Goal: Transaction & Acquisition: Obtain resource

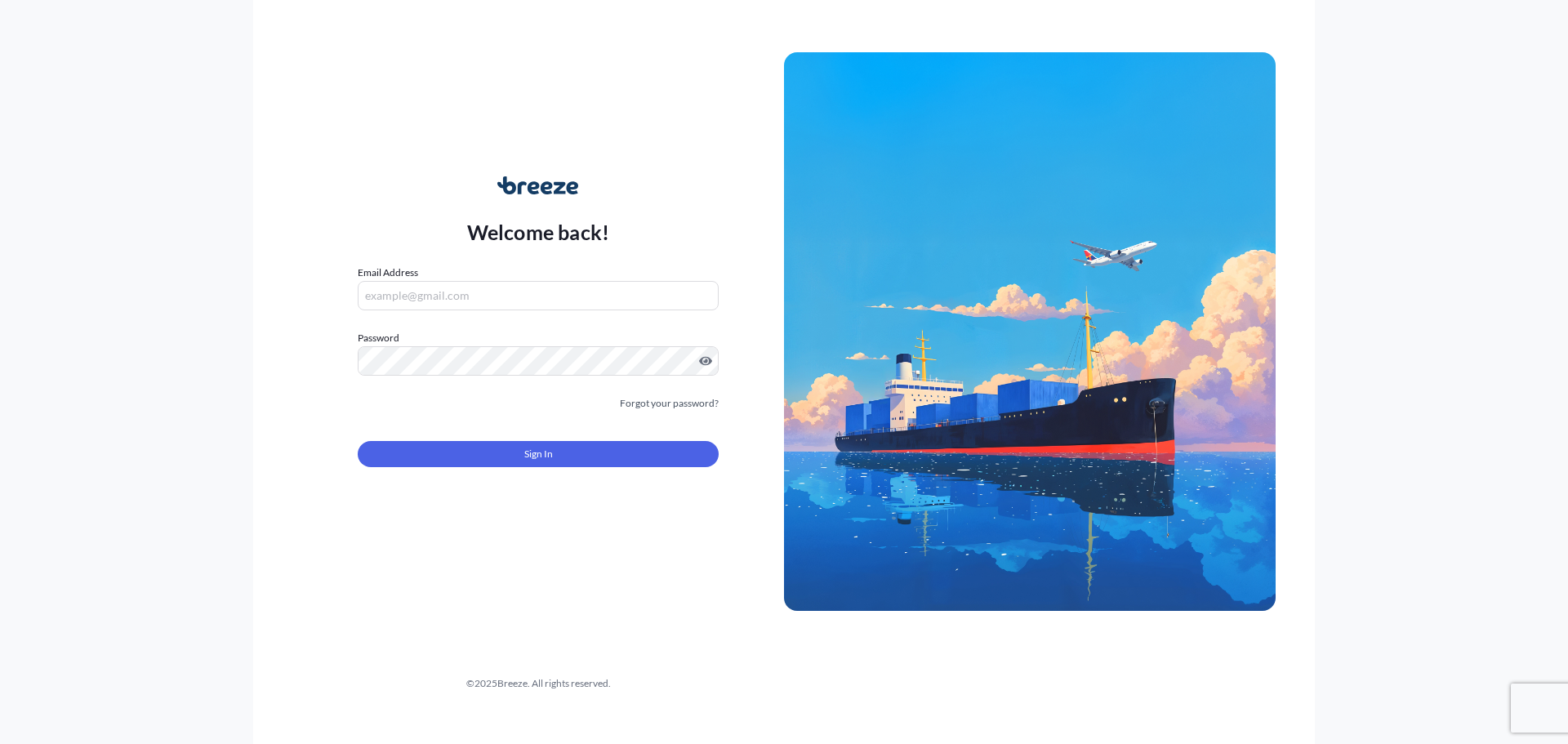
click at [543, 299] on input "Email Address" at bounding box center [538, 295] width 361 height 29
click at [577, 294] on input "Email Address" at bounding box center [538, 295] width 361 height 29
click at [556, 312] on form "Email Address Please enter a valid email address Password Must include: Upper &…" at bounding box center [538, 376] width 361 height 222
click at [515, 289] on input "Email Address" at bounding box center [538, 295] width 361 height 29
type input "[EMAIL_ADDRESS][DOMAIN_NAME]"
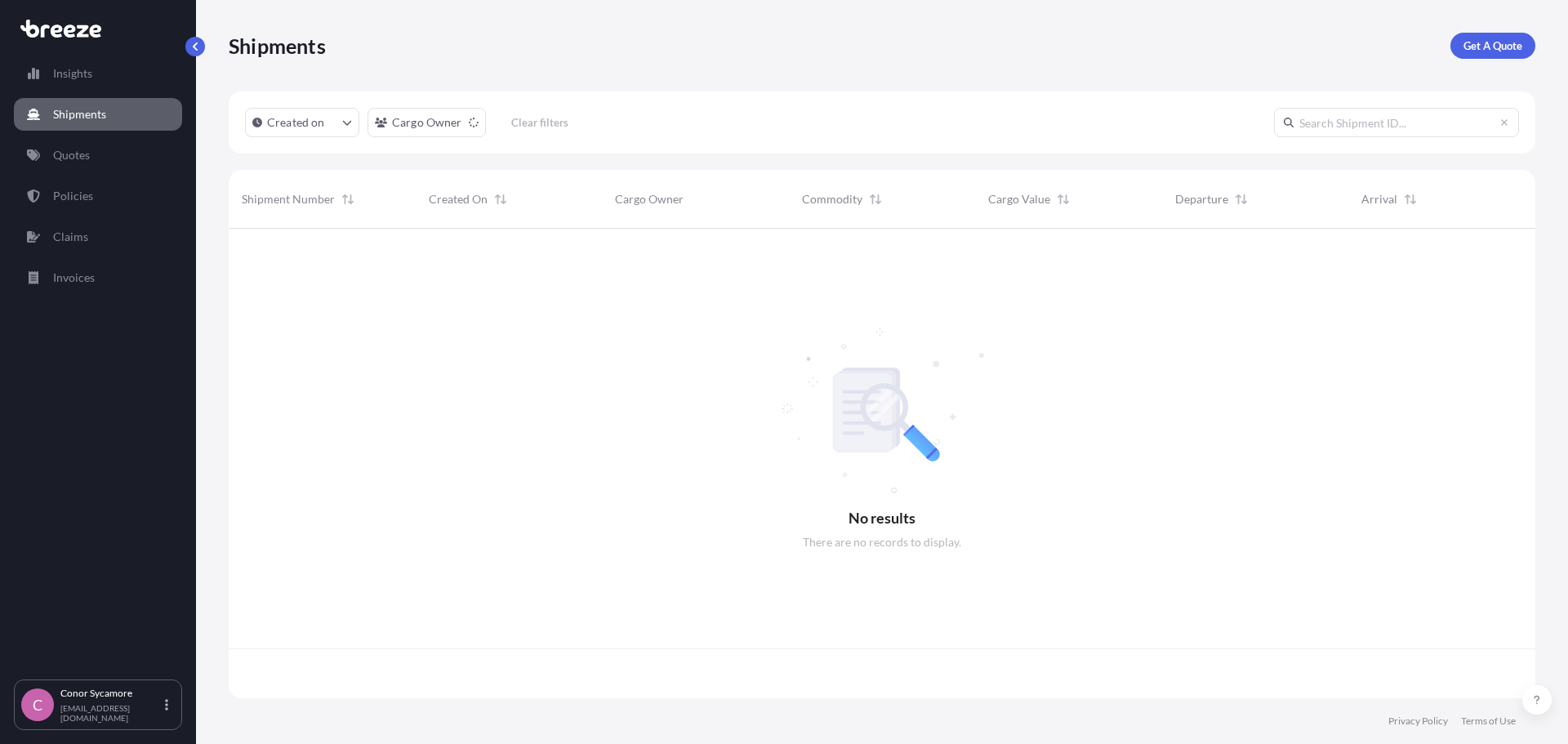
scroll to position [467, 1294]
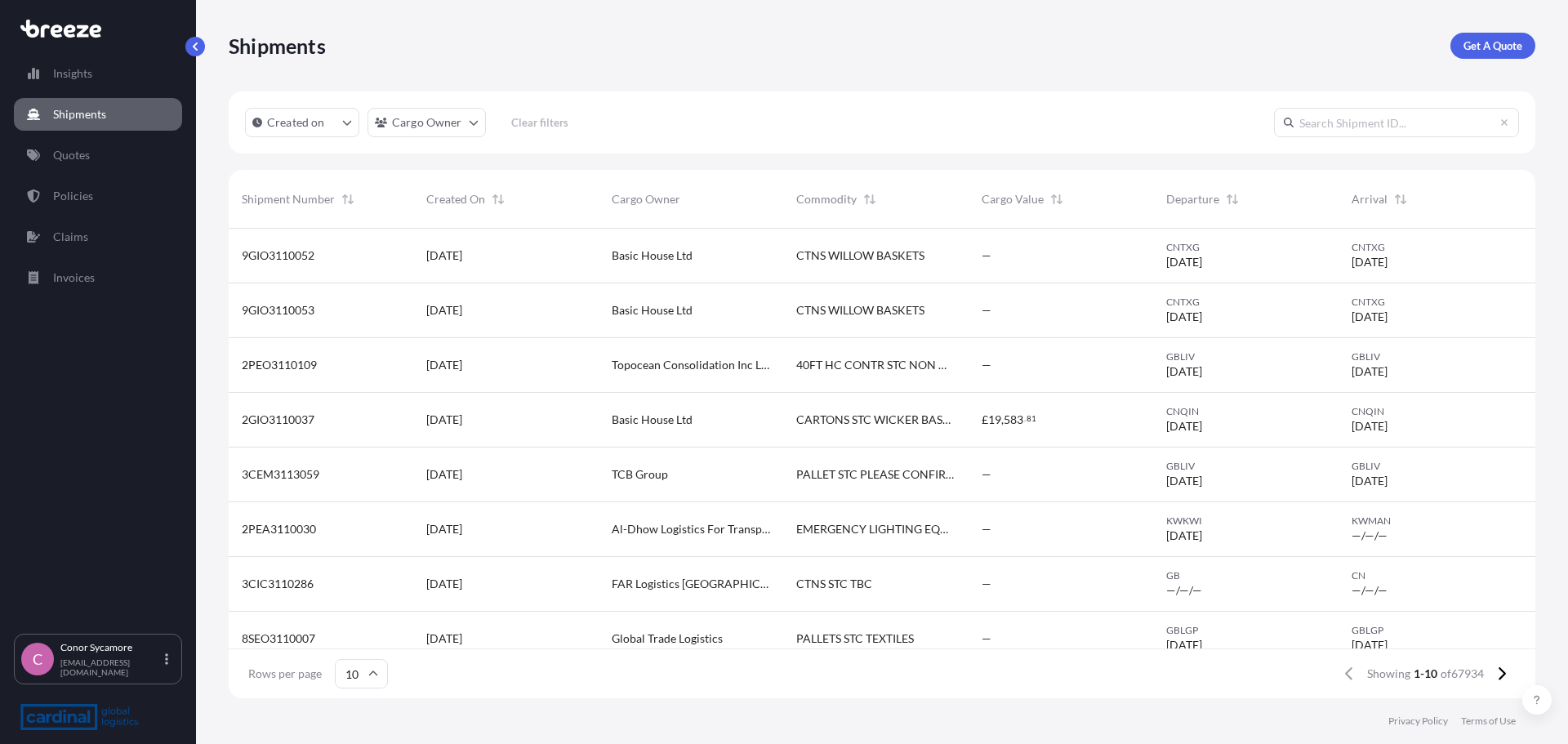
click at [828, 52] on p "Get A Quote" at bounding box center [1493, 45] width 58 height 16
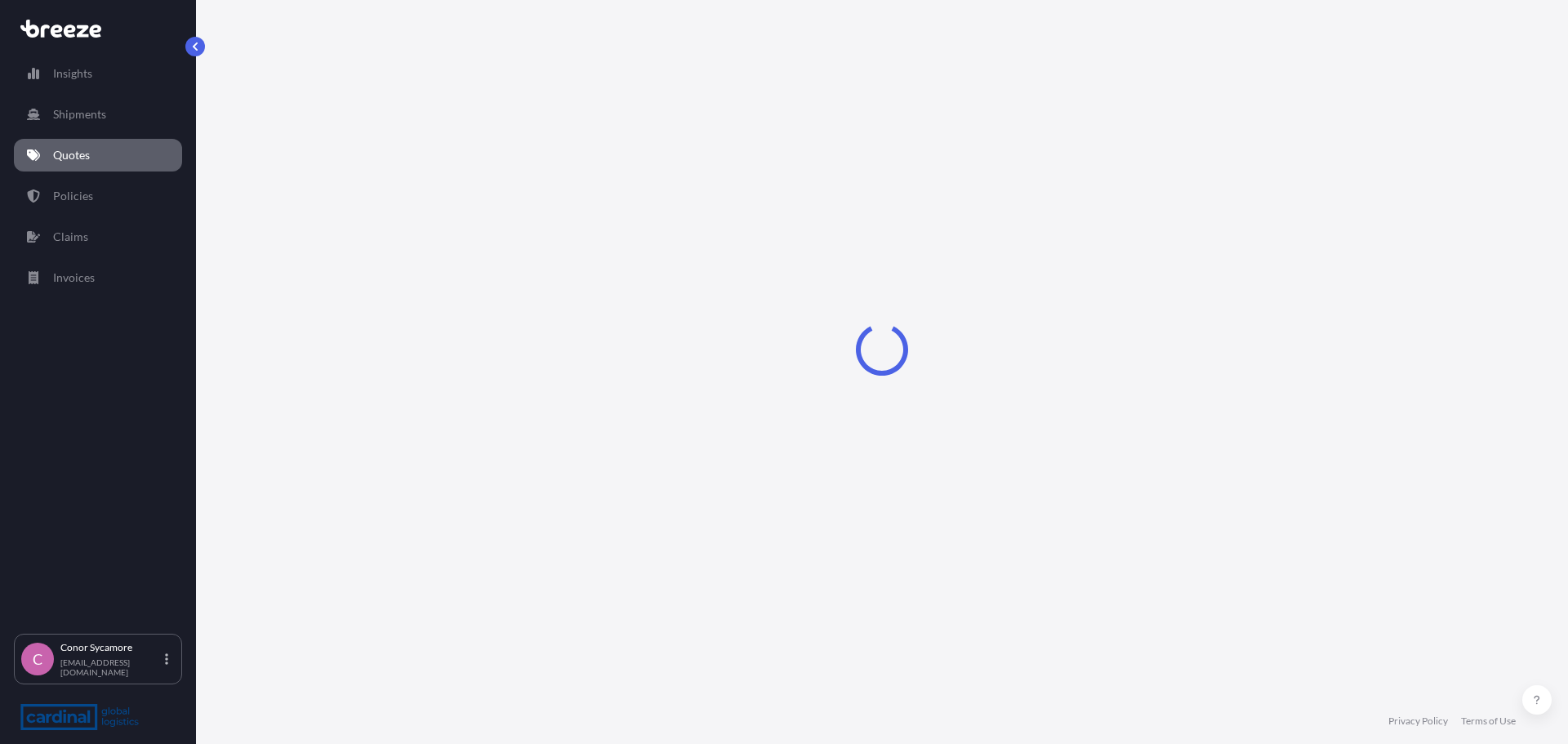
select select "Sea"
select select "1"
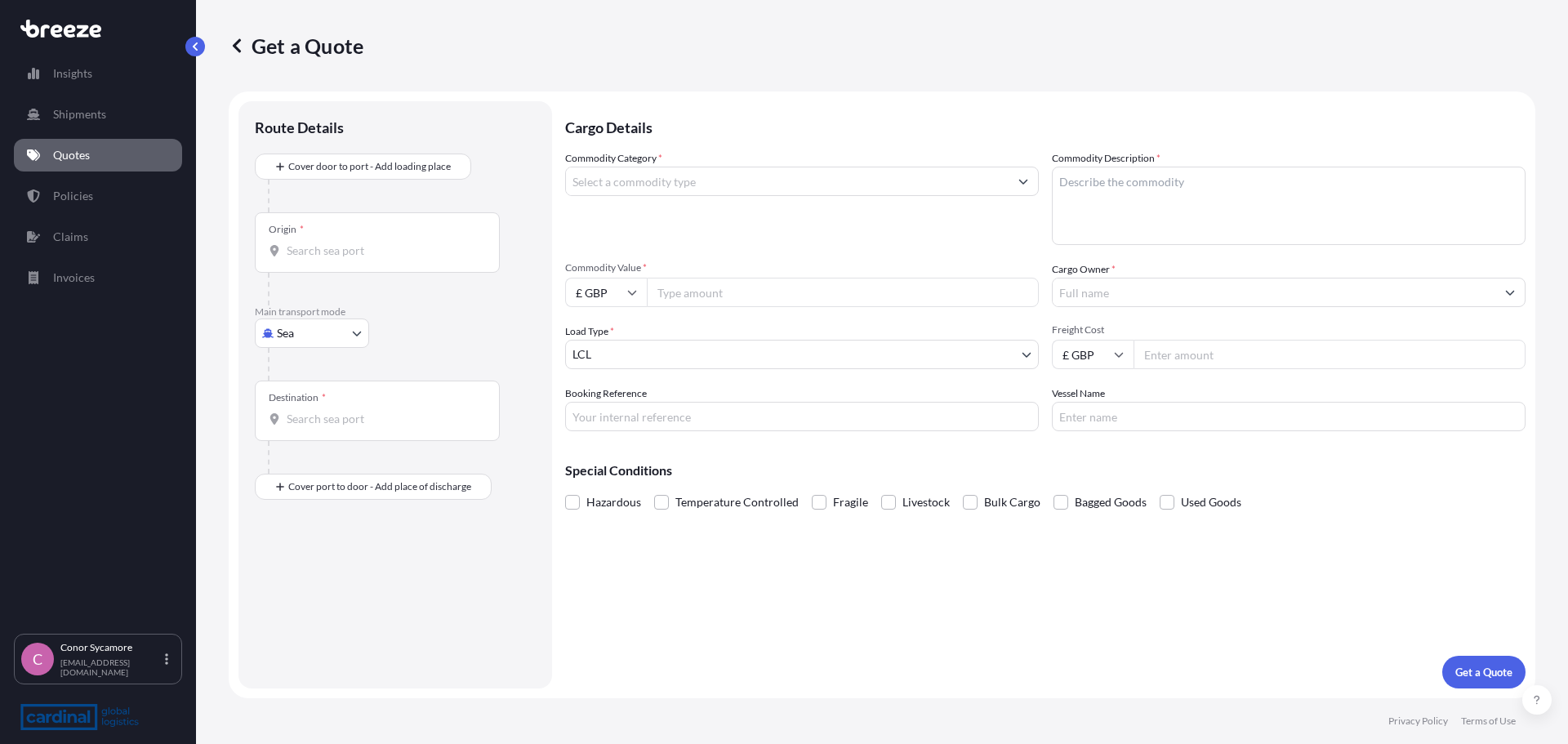
click at [304, 252] on input "Origin *" at bounding box center [383, 251] width 193 height 16
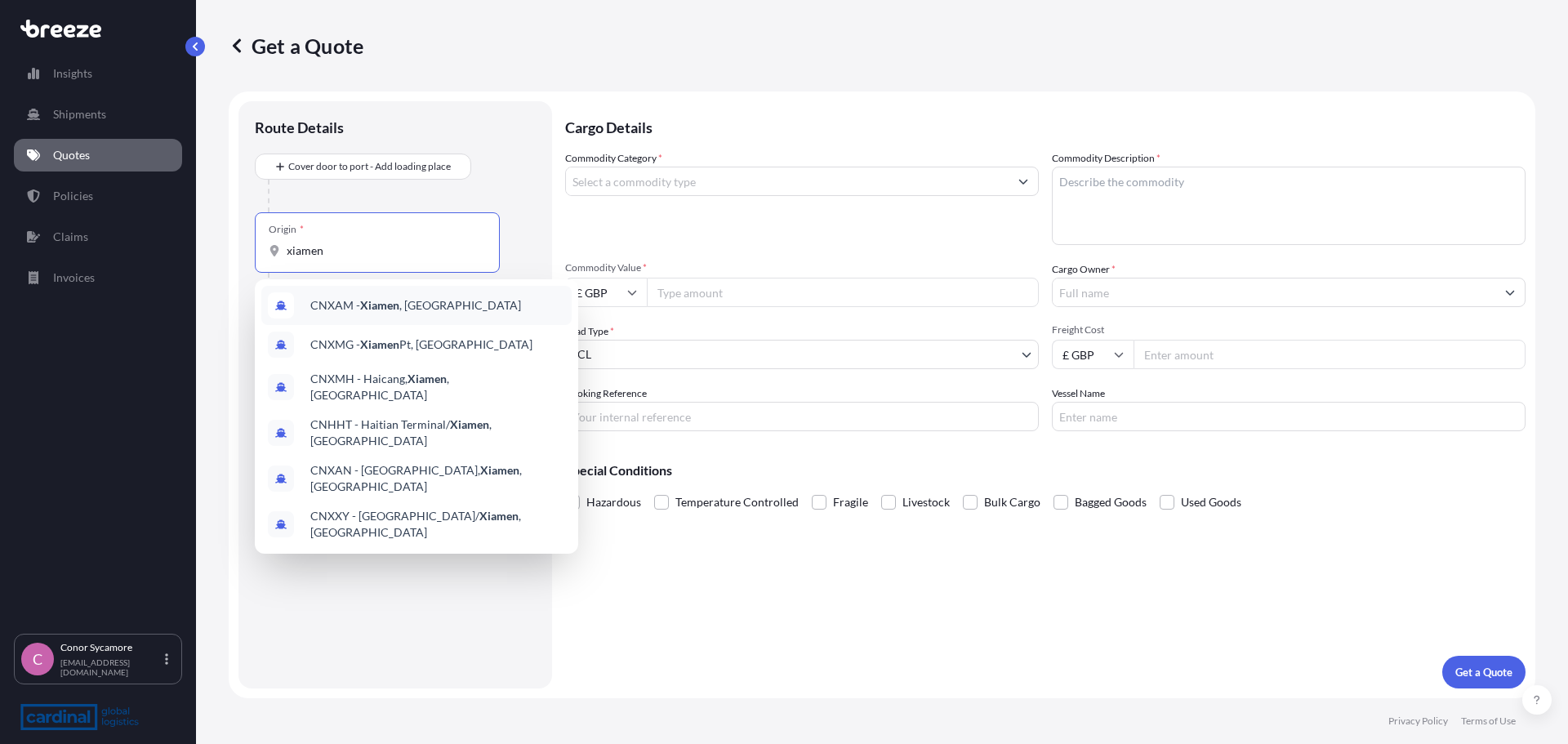
click at [422, 303] on span "CNXAM - [GEOGRAPHIC_DATA] , [GEOGRAPHIC_DATA]" at bounding box center [415, 306] width 211 height 16
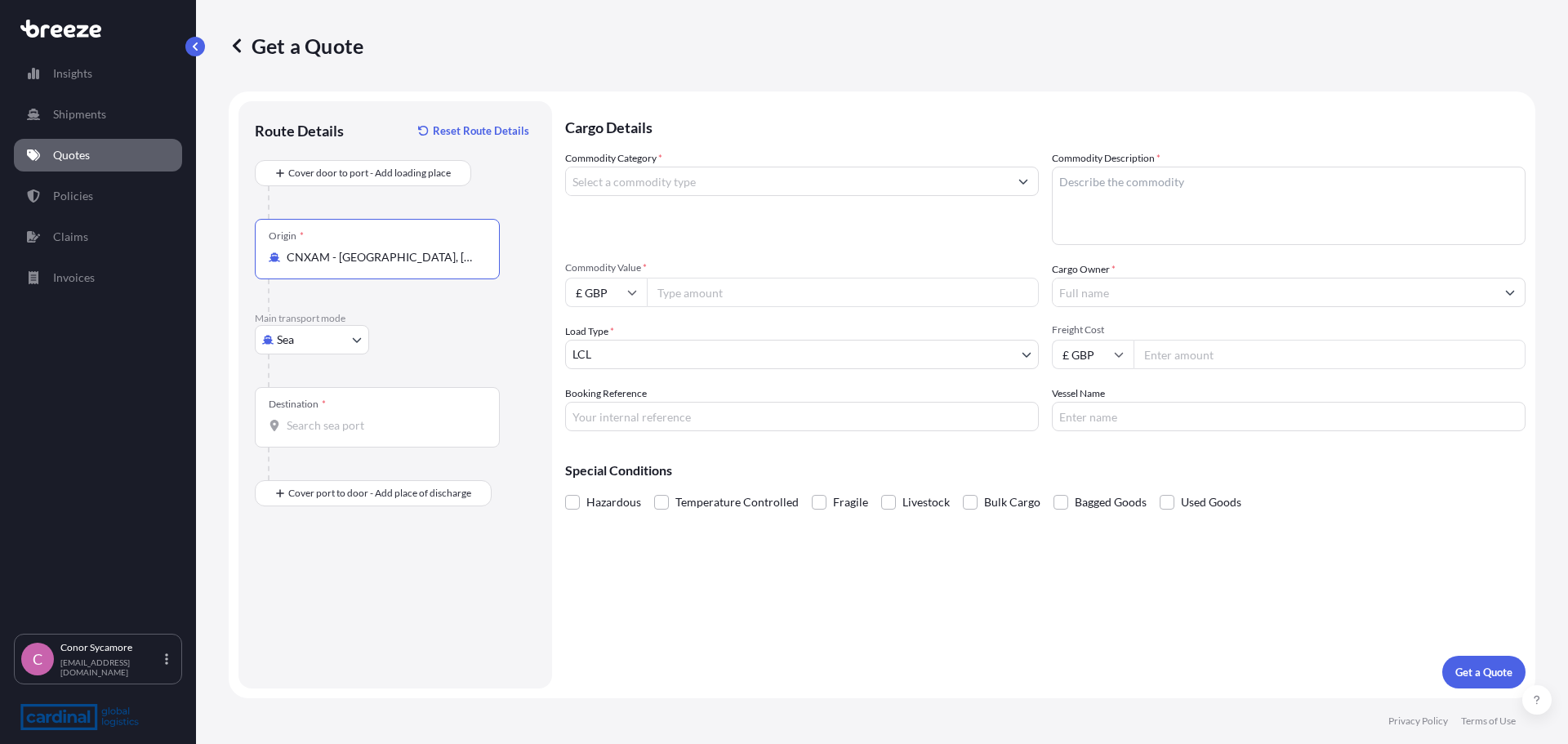
type input "CNXAM - [GEOGRAPHIC_DATA], [GEOGRAPHIC_DATA]"
click at [321, 425] on input "Destination *" at bounding box center [383, 425] width 193 height 16
type input "GBLGP - [GEOGRAPHIC_DATA], [GEOGRAPHIC_DATA]"
click at [325, 425] on input "Place of Discharge" at bounding box center [383, 580] width 193 height 16
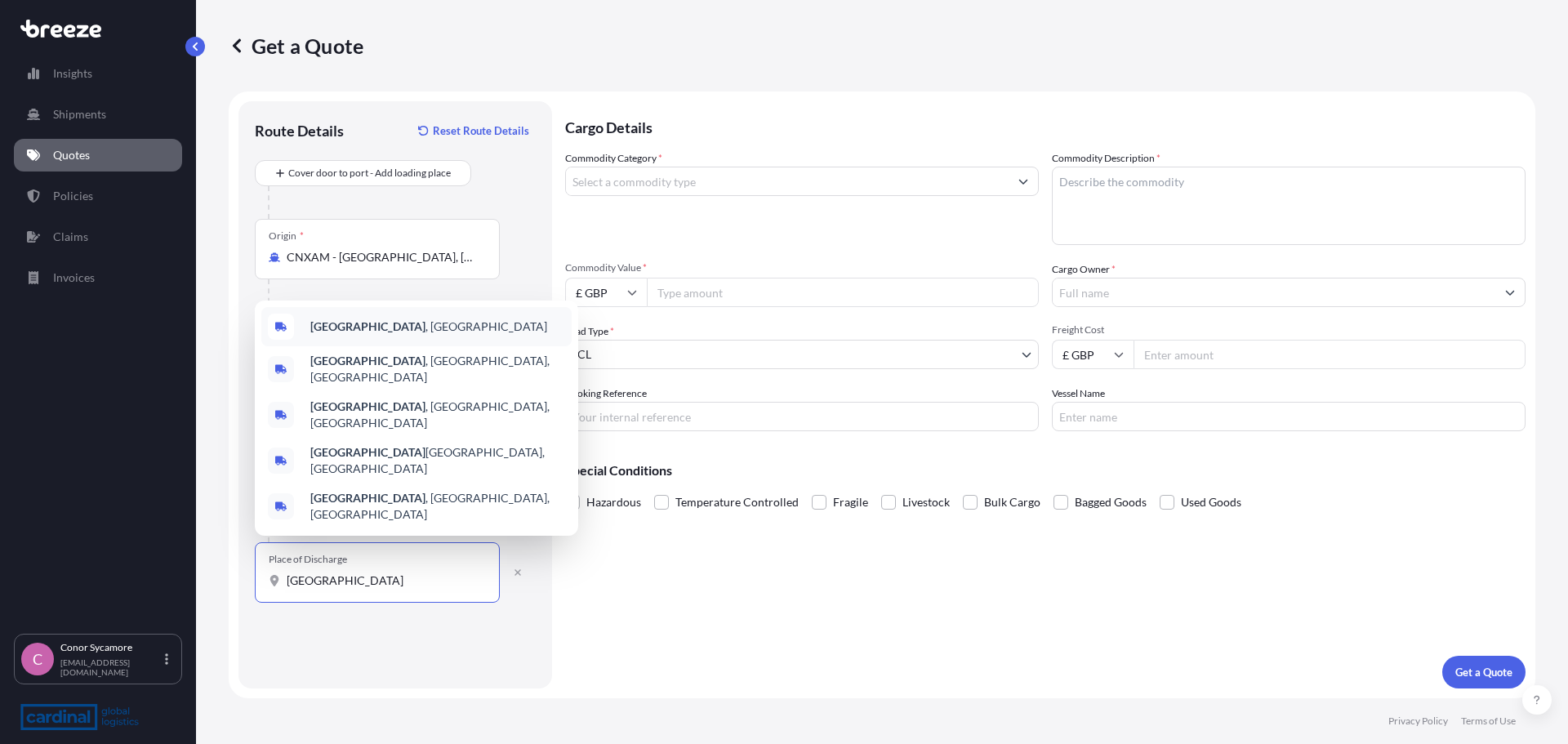
click at [349, 335] on span "[GEOGRAPHIC_DATA] , [GEOGRAPHIC_DATA]" at bounding box center [428, 327] width 236 height 16
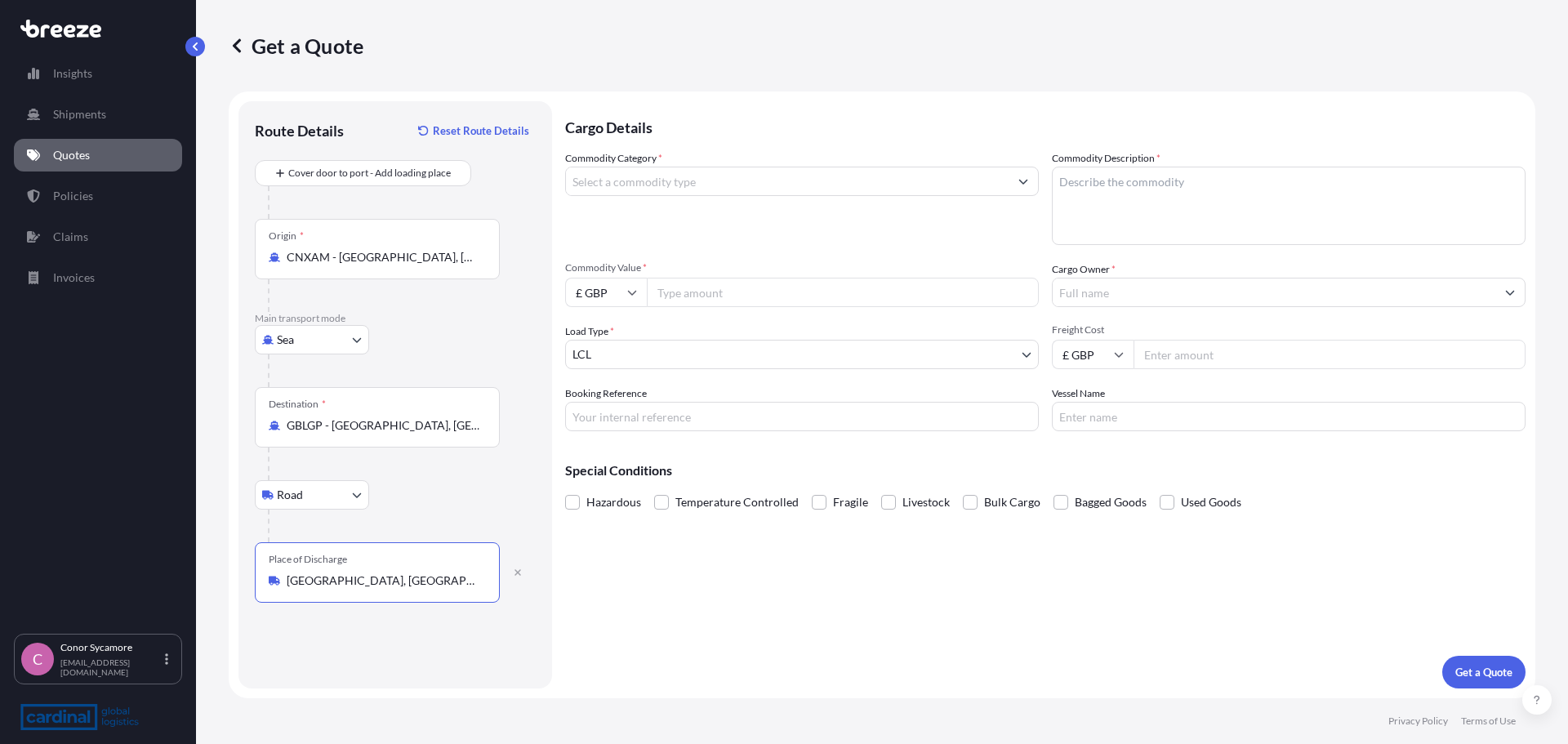
type input "[GEOGRAPHIC_DATA], [GEOGRAPHIC_DATA]"
click at [730, 425] on div "Cargo Details Commodity Category * Commodity Description * Commodity Value * £ …" at bounding box center [1045, 394] width 961 height 587
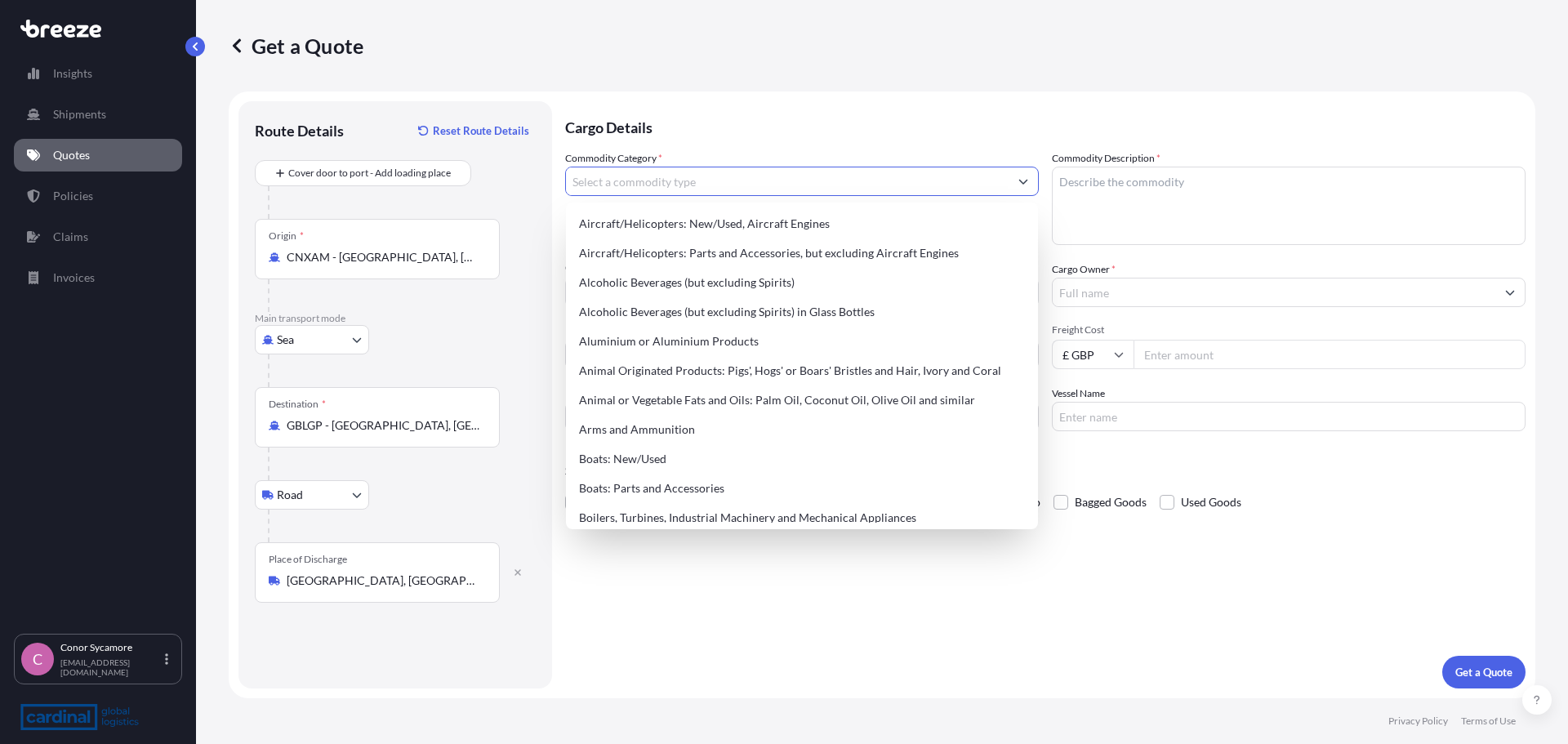
click at [654, 178] on input "Commodity Category *" at bounding box center [787, 181] width 443 height 29
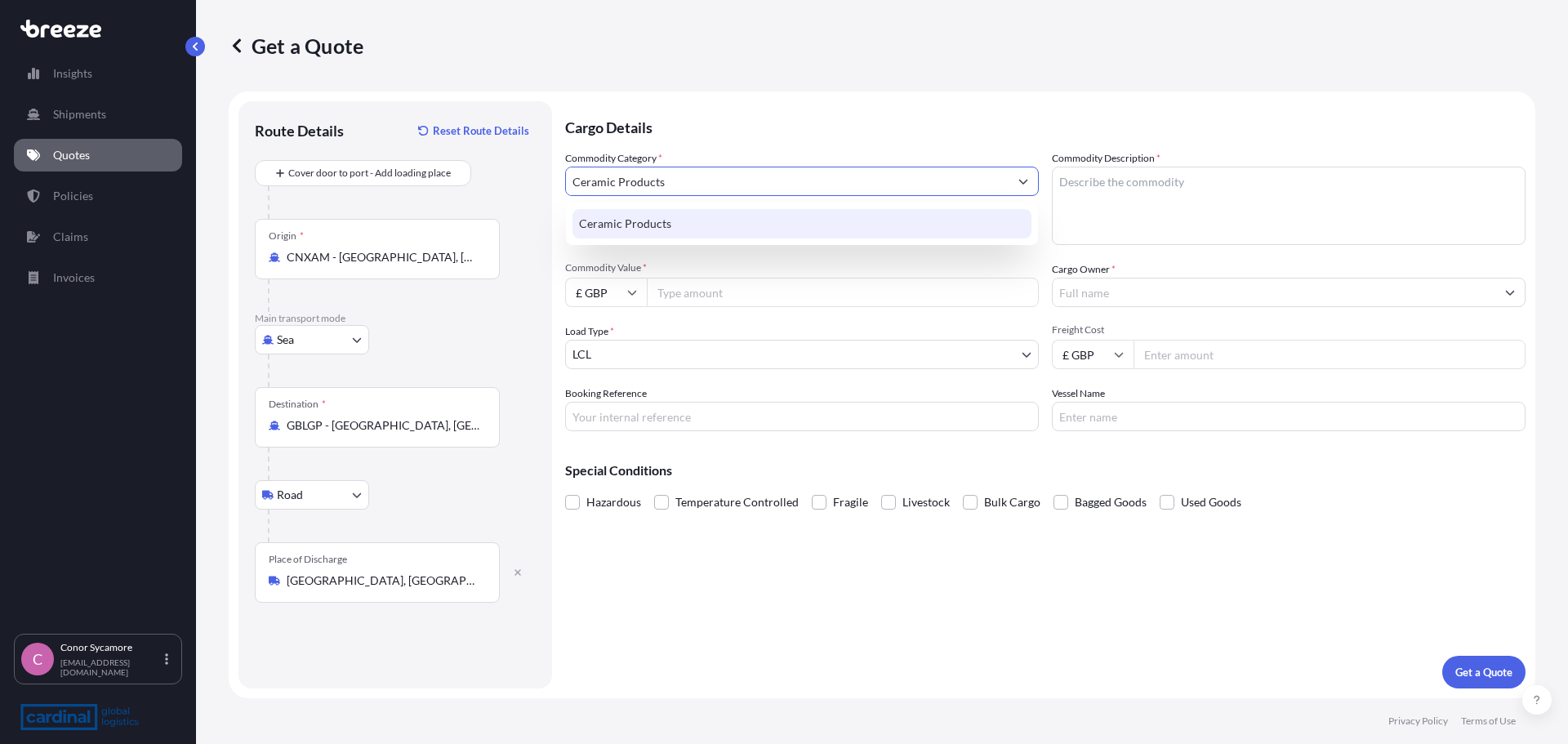
type input "Ceramic Products"
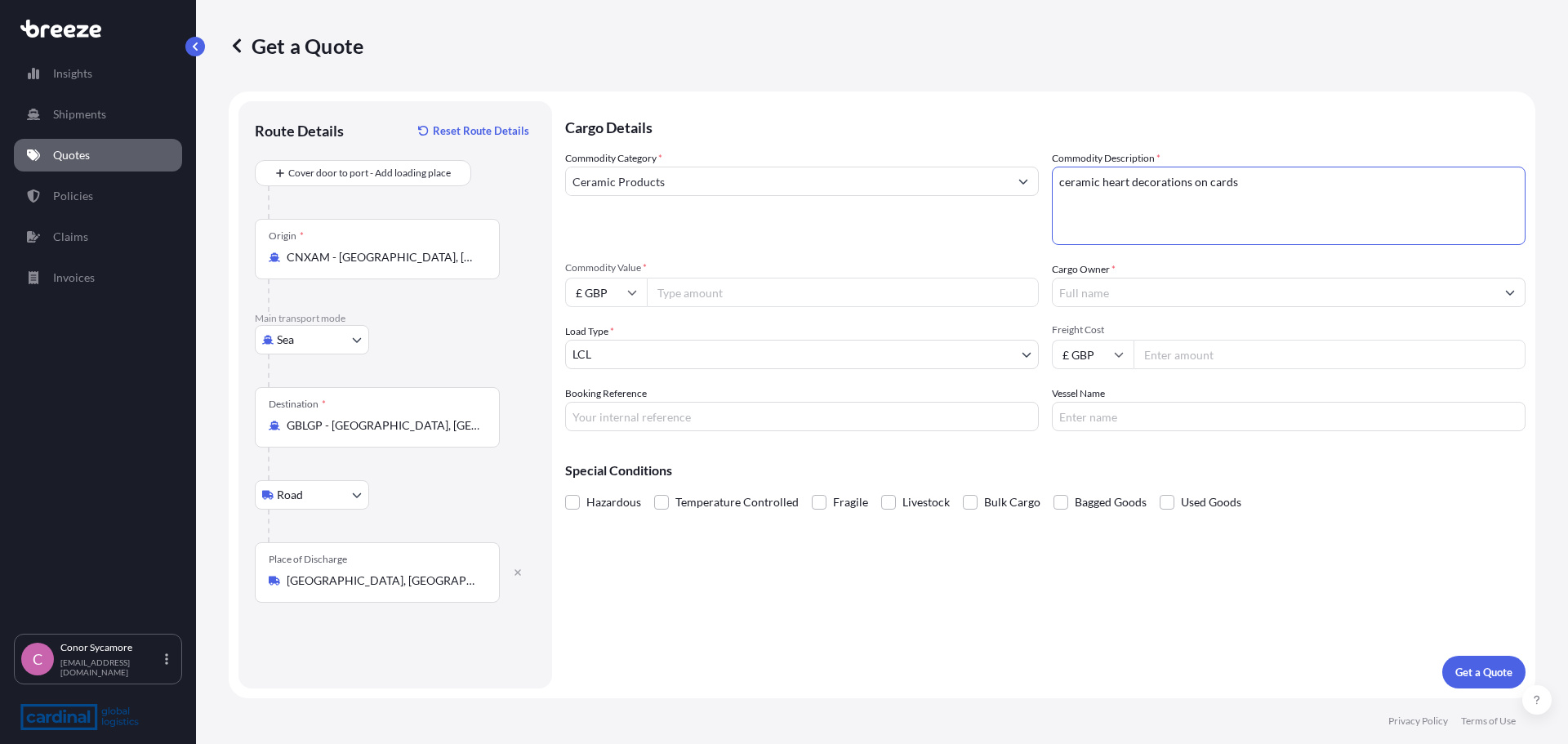
type textarea "ceramic heart decorations on cards"
click at [704, 284] on input "Commodity Value *" at bounding box center [842, 292] width 392 height 29
click at [635, 291] on icon at bounding box center [632, 293] width 9 height 5
click at [606, 409] on div "$ USD" at bounding box center [606, 406] width 68 height 31
type input "$ USD"
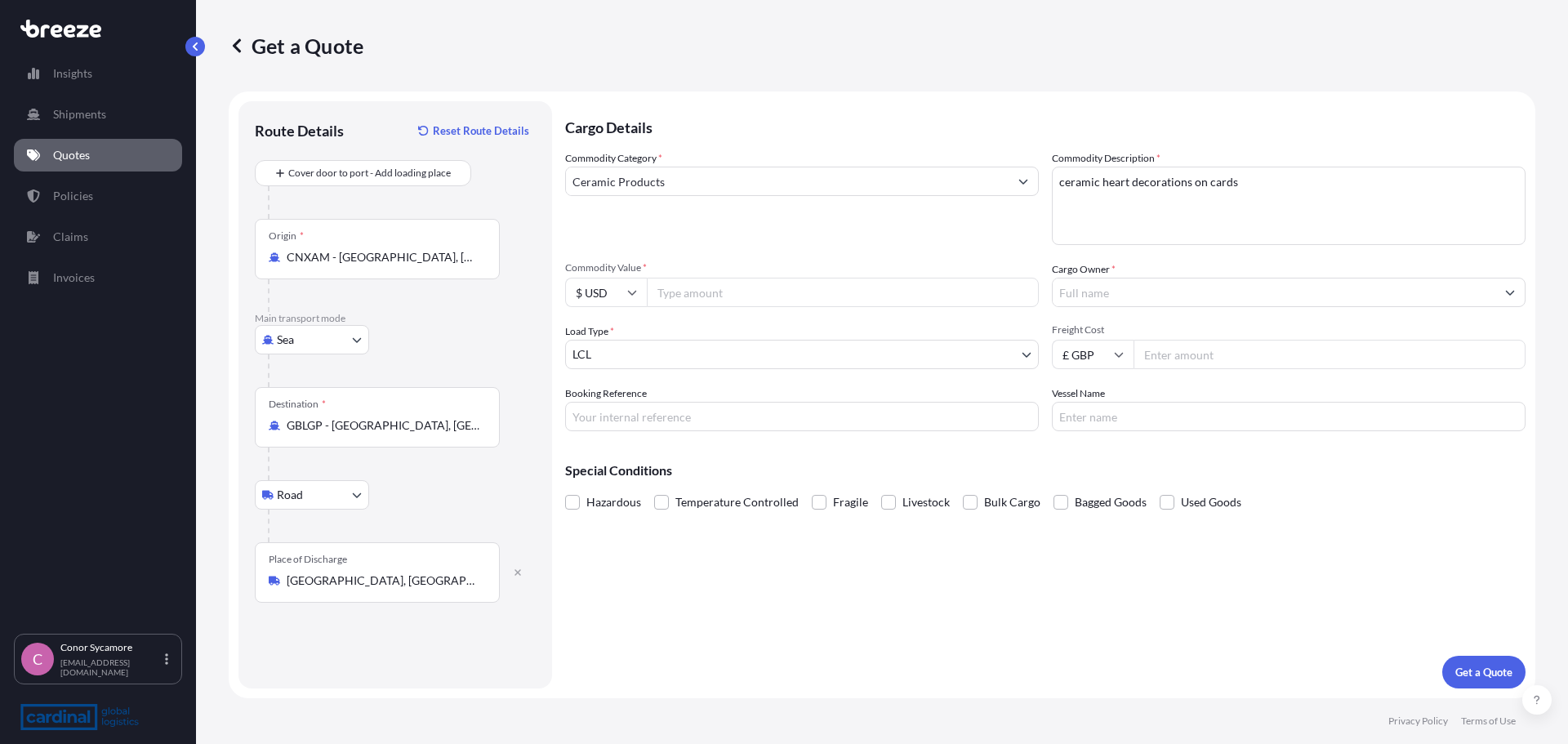
click at [710, 283] on input "Commodity Value *" at bounding box center [842, 292] width 392 height 29
type input "8302.23"
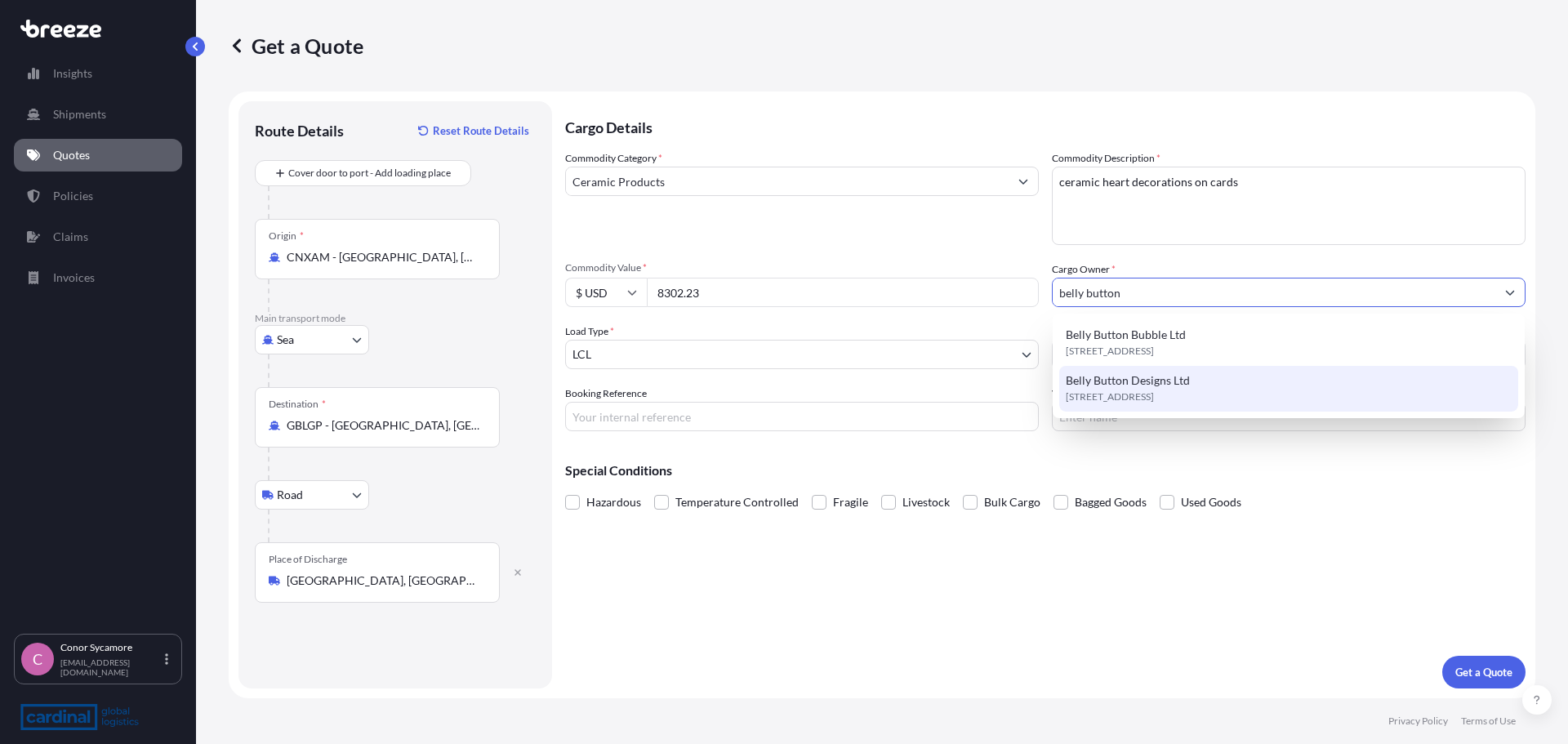
click at [828, 373] on span "Belly Button Designs Ltd" at bounding box center [1127, 381] width 124 height 16
type input "Belly Button Designs Ltd"
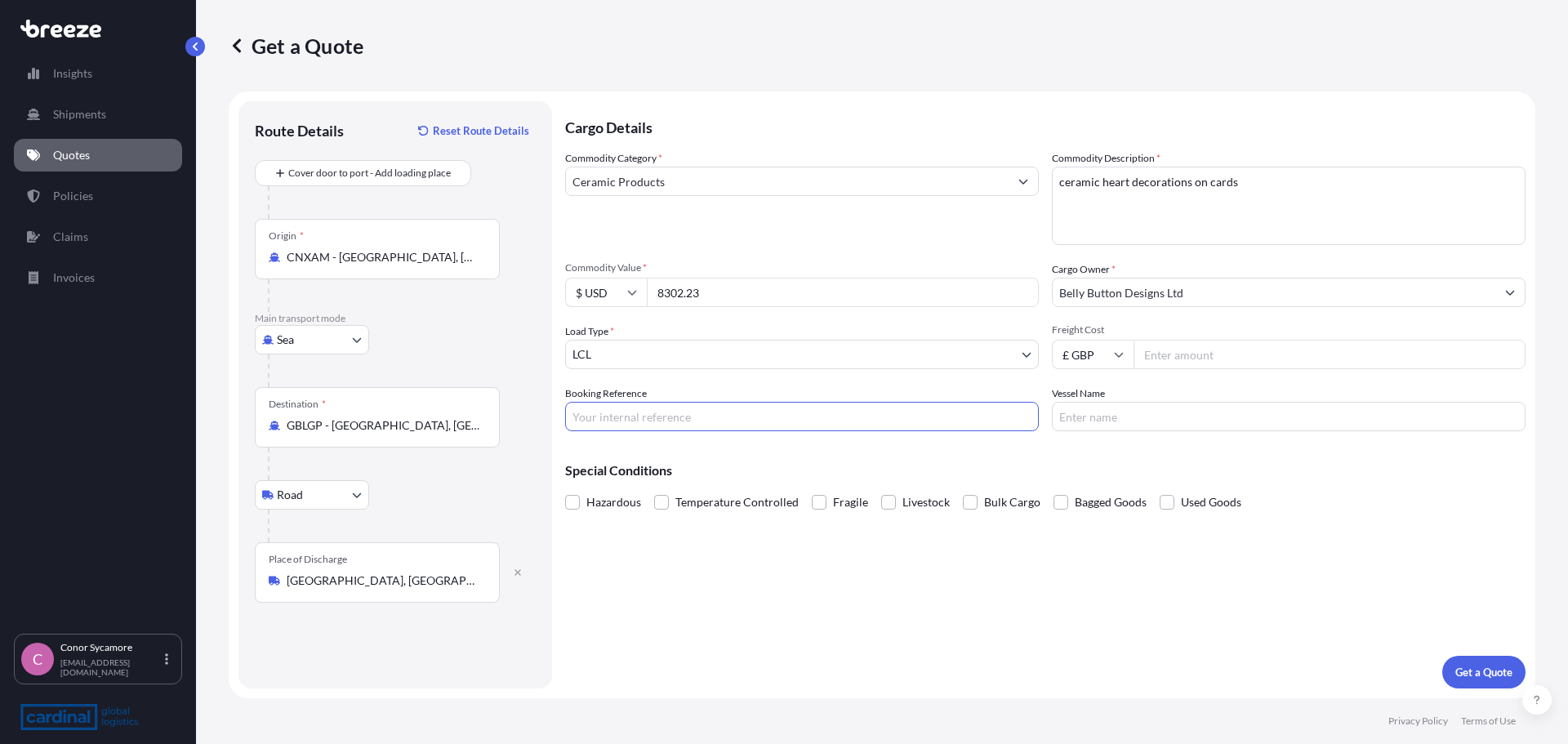
drag, startPoint x: 698, startPoint y: 417, endPoint x: 698, endPoint y: 360, distance: 57.0
click at [698, 417] on input "Booking Reference" at bounding box center [801, 416] width 474 height 29
paste input "3MEO5080089"
type input "3MEO5080089"
click at [828, 425] on p "Get a Quote" at bounding box center [1483, 672] width 58 height 16
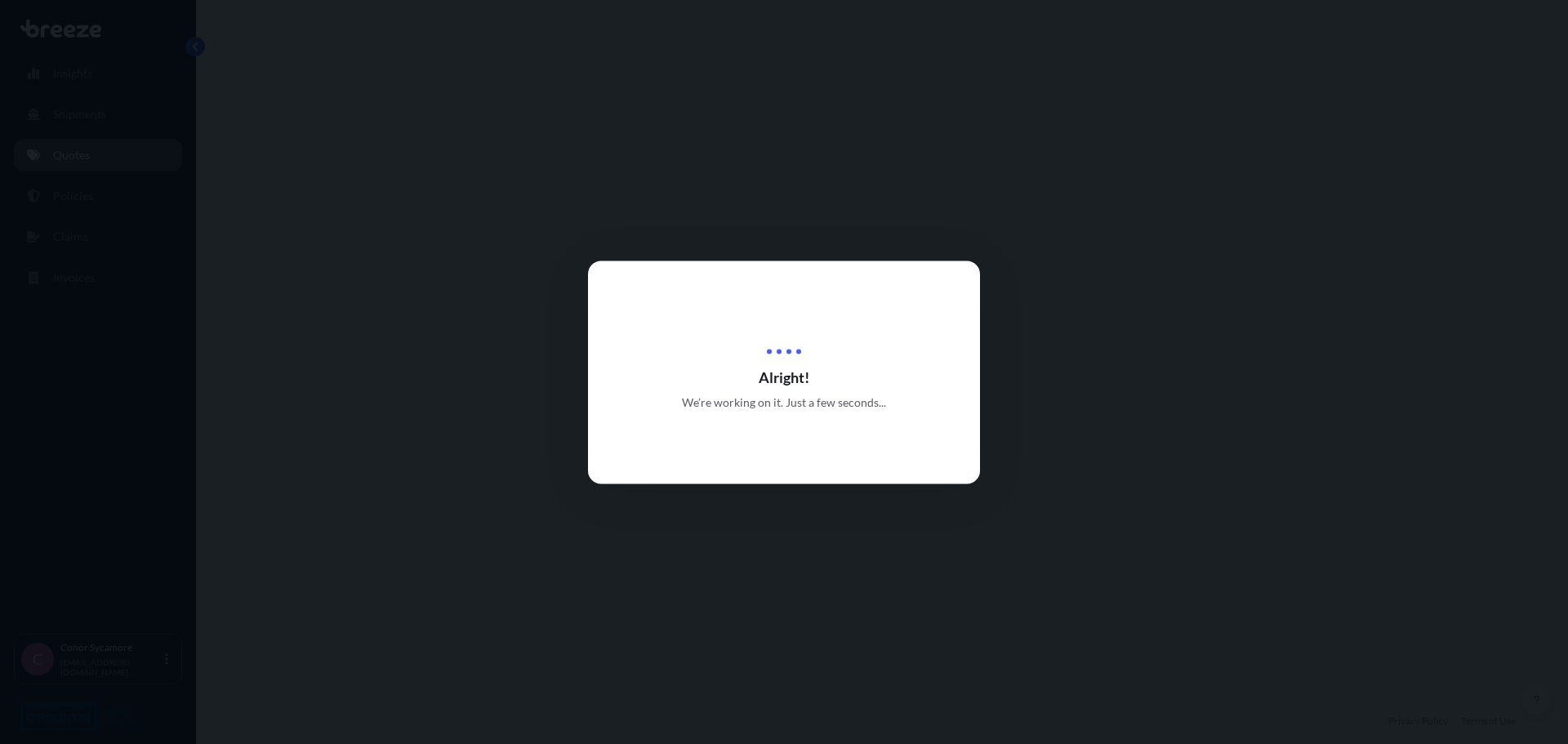
select select "Sea"
select select "Road"
select select "1"
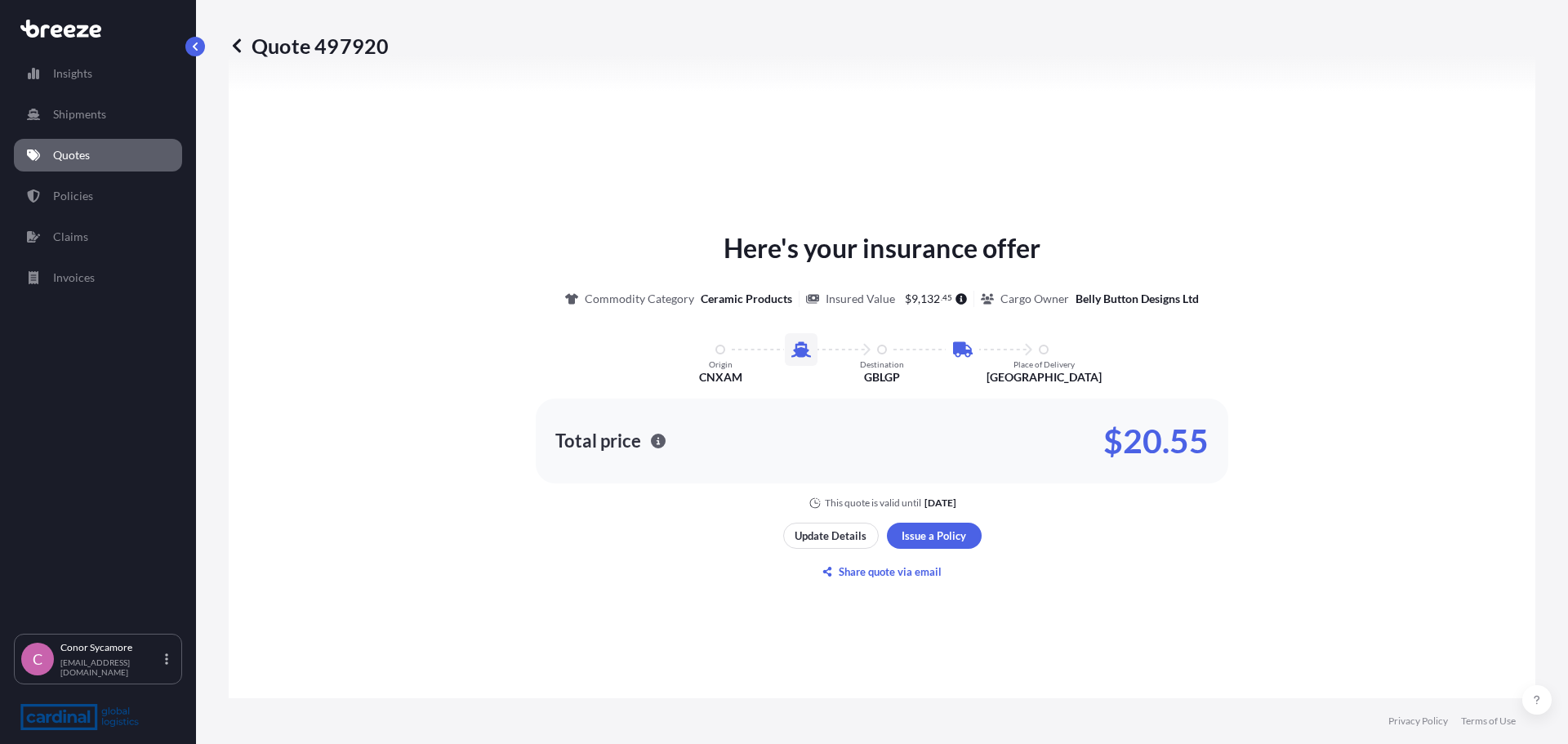
scroll to position [616, 0]
